Goal: Information Seeking & Learning: Compare options

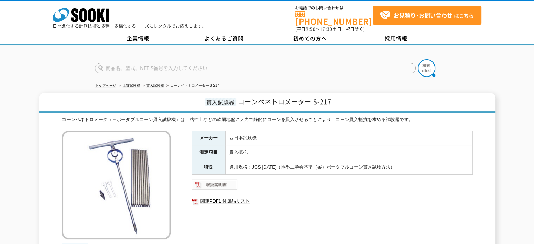
click at [227, 180] on img at bounding box center [215, 184] width 46 height 11
